Goal: Find specific page/section: Find specific page/section

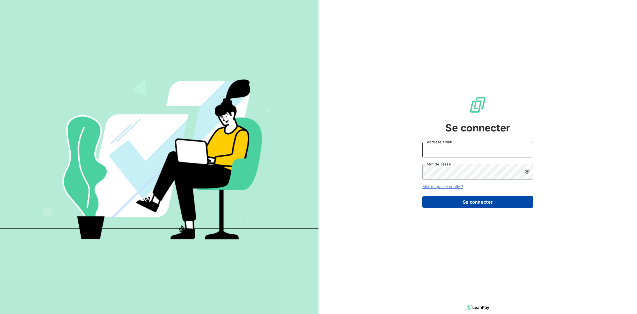
type input "SLN@SILOG-LOCATION.FR"
click at [480, 206] on button "Se connecter" at bounding box center [477, 202] width 111 height 12
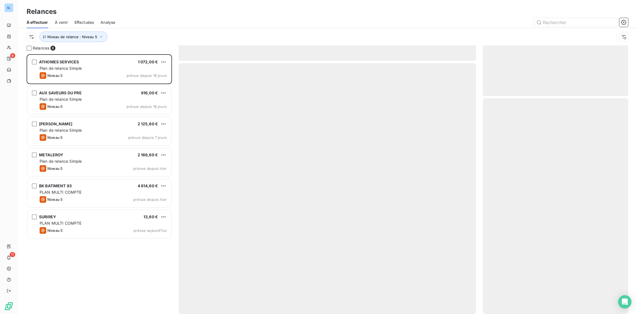
scroll to position [260, 145]
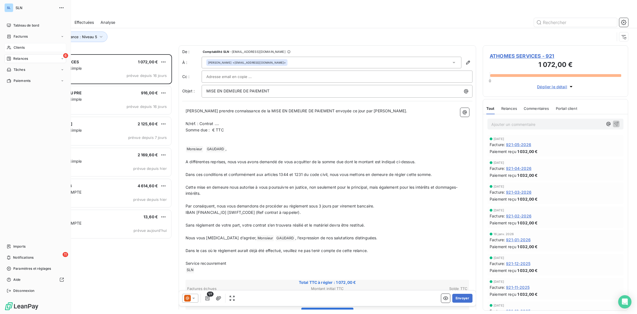
click at [17, 49] on span "Clients" at bounding box center [19, 47] width 11 height 5
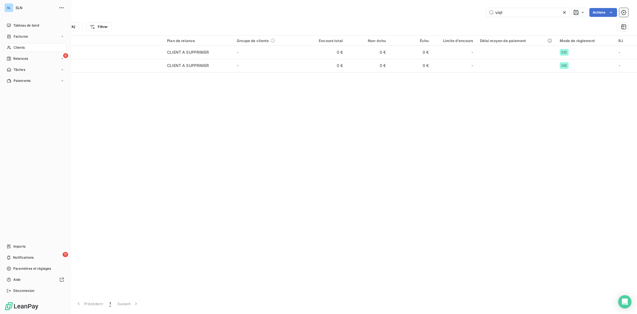
click at [10, 48] on icon at bounding box center [9, 47] width 5 height 4
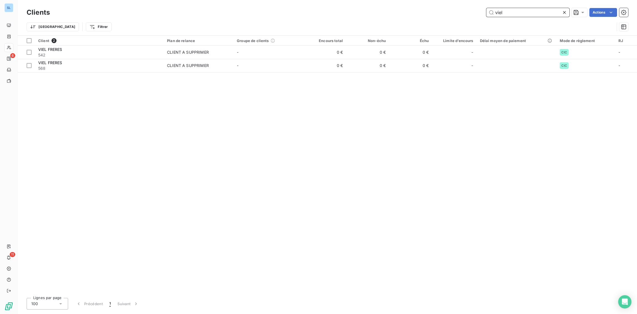
drag, startPoint x: 505, startPoint y: 13, endPoint x: 470, endPoint y: 10, distance: 35.1
click at [470, 10] on div "viel Actions" at bounding box center [343, 12] width 572 height 9
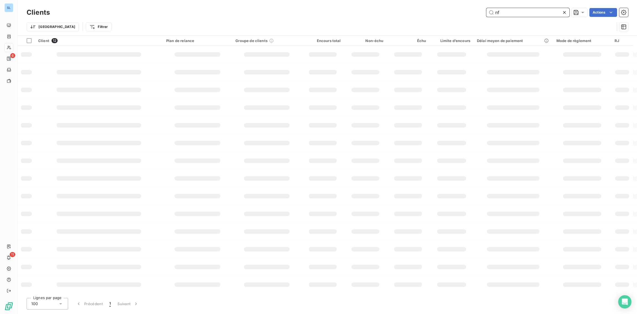
type input "n"
type input "nova"
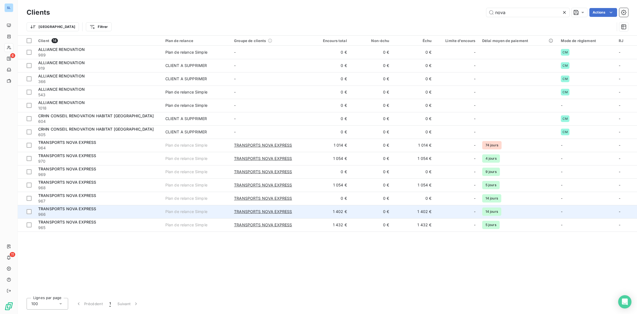
click at [110, 213] on span "966" at bounding box center [98, 215] width 121 height 6
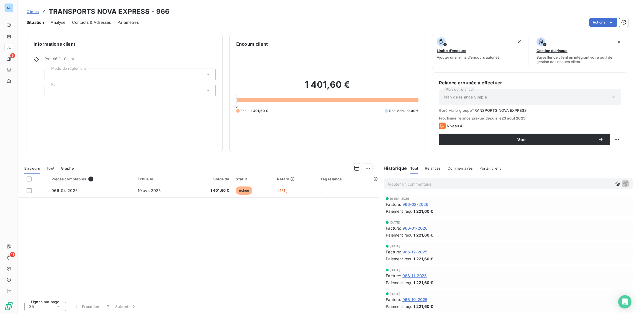
click at [458, 168] on span "Commentaires" at bounding box center [460, 168] width 25 height 4
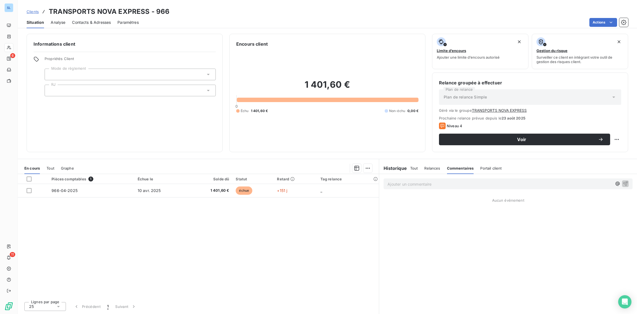
click at [440, 182] on p "Ajouter un commentaire ﻿" at bounding box center [500, 184] width 225 height 7
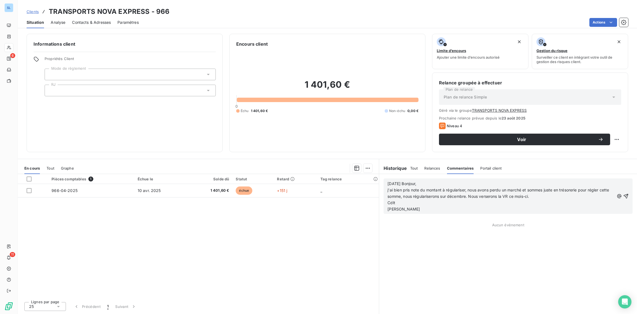
drag, startPoint x: 424, startPoint y: 211, endPoint x: 385, endPoint y: 203, distance: 39.6
click at [385, 203] on div "08/09/25 Bonjour, j'ai bien pris note du montant à régulariser, nous avons perd…" at bounding box center [508, 196] width 249 height 35
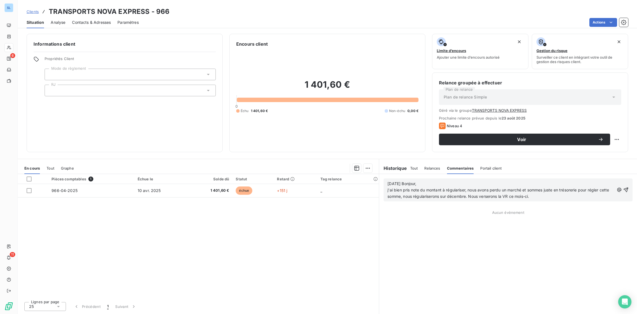
drag, startPoint x: 626, startPoint y: 191, endPoint x: 615, endPoint y: 198, distance: 12.8
click at [626, 191] on icon "button" at bounding box center [626, 190] width 5 height 5
